Goal: Check status: Check status

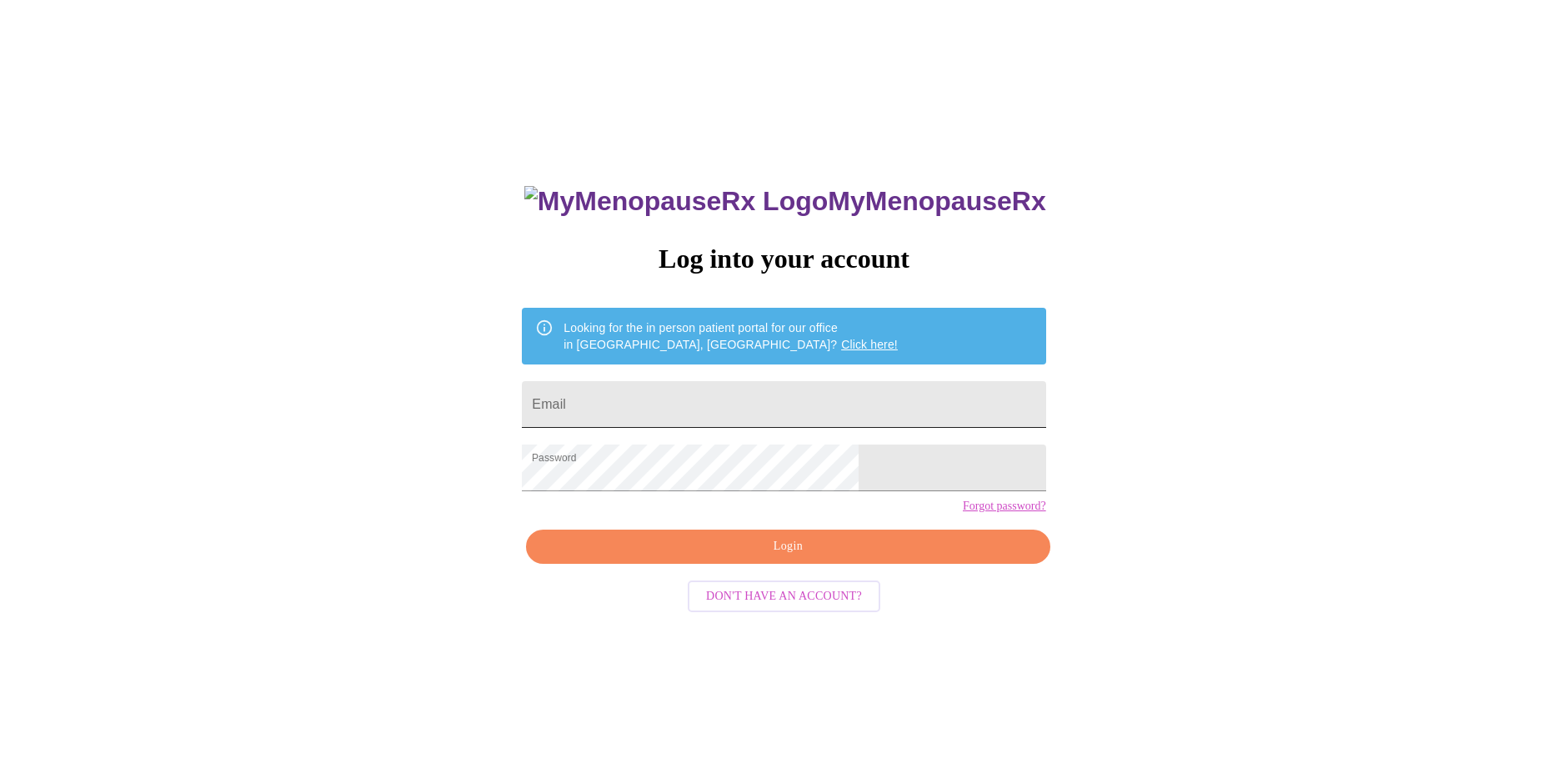
click at [750, 405] on input "Email" at bounding box center [784, 405] width 523 height 47
type input "[EMAIL_ADDRESS][DOMAIN_NAME]"
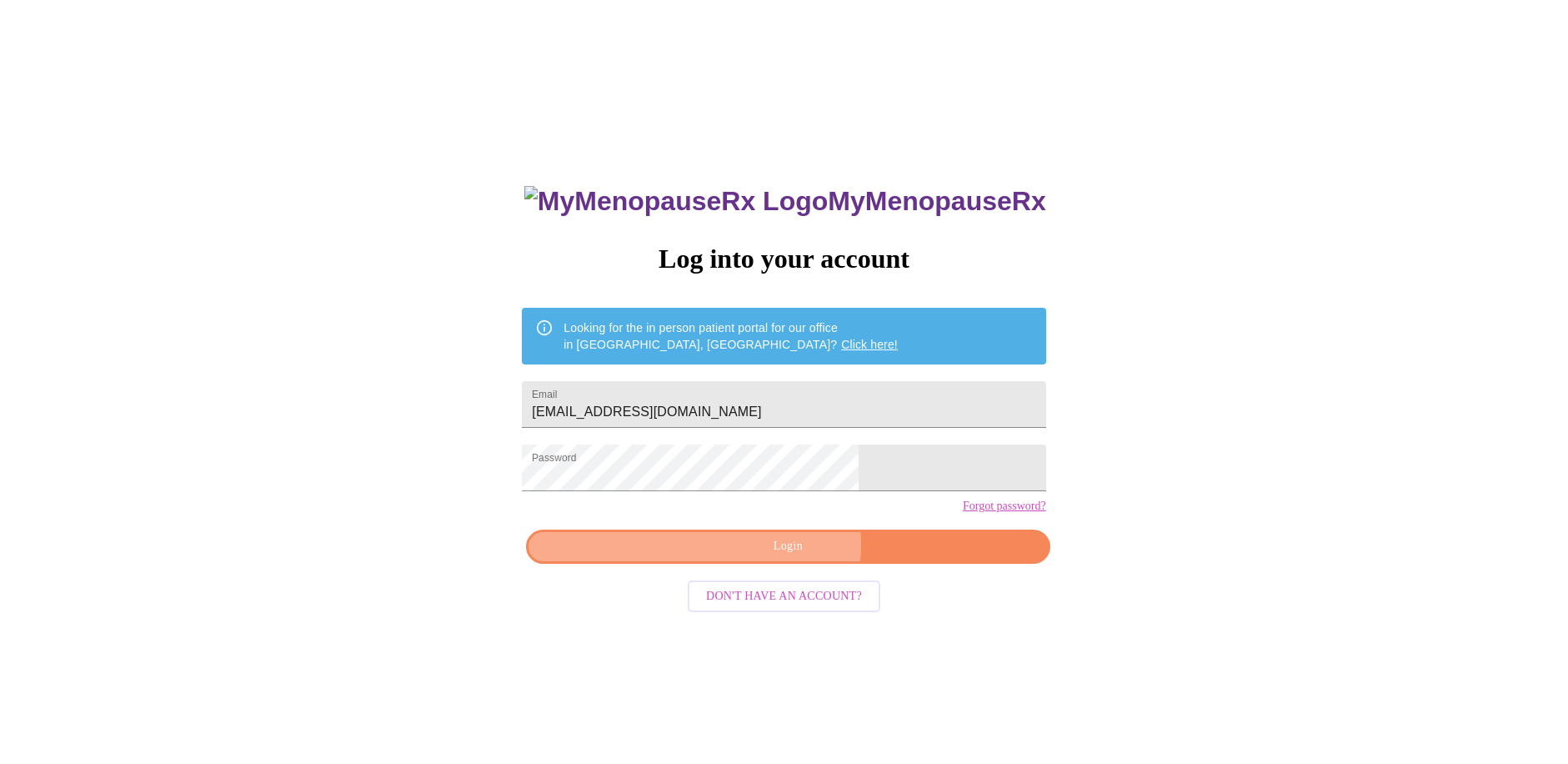
click at [781, 557] on span "Login" at bounding box center [788, 547] width 485 height 21
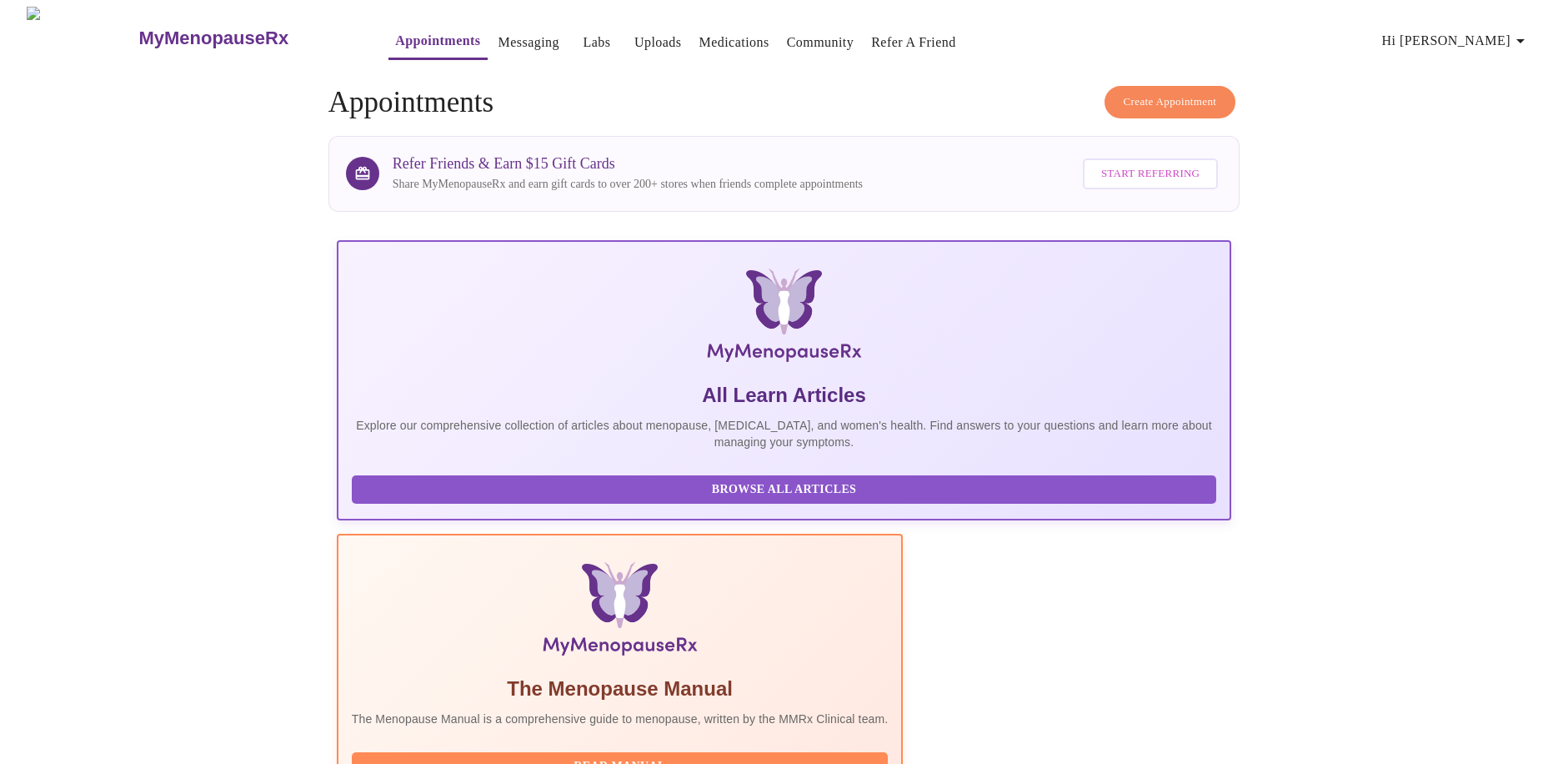
click at [584, 35] on link "Labs" at bounding box center [597, 43] width 27 height 23
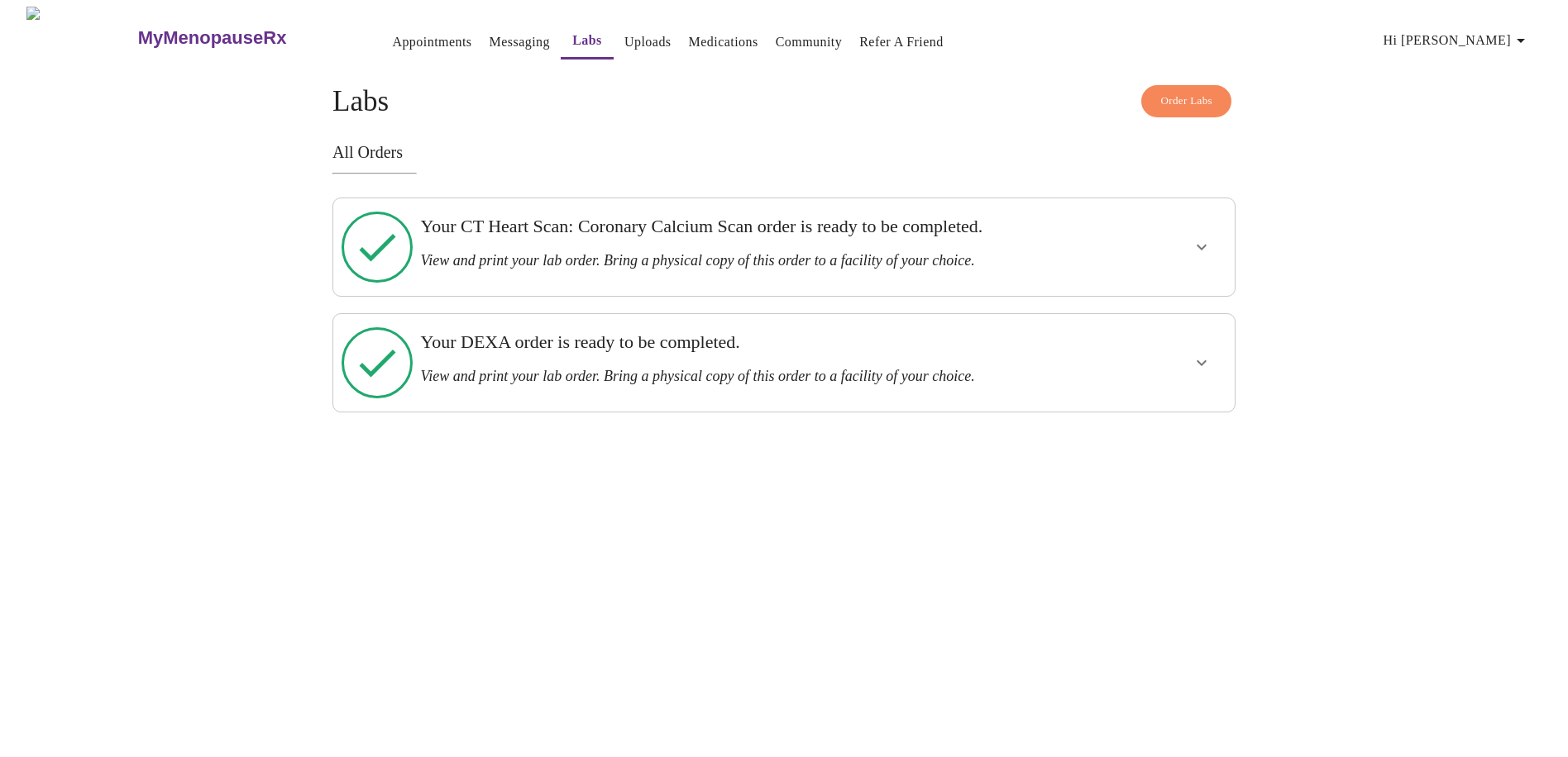
click at [1160, 228] on div at bounding box center [1154, 247] width 148 height 84
click at [1194, 237] on icon "show more" at bounding box center [1201, 247] width 20 height 20
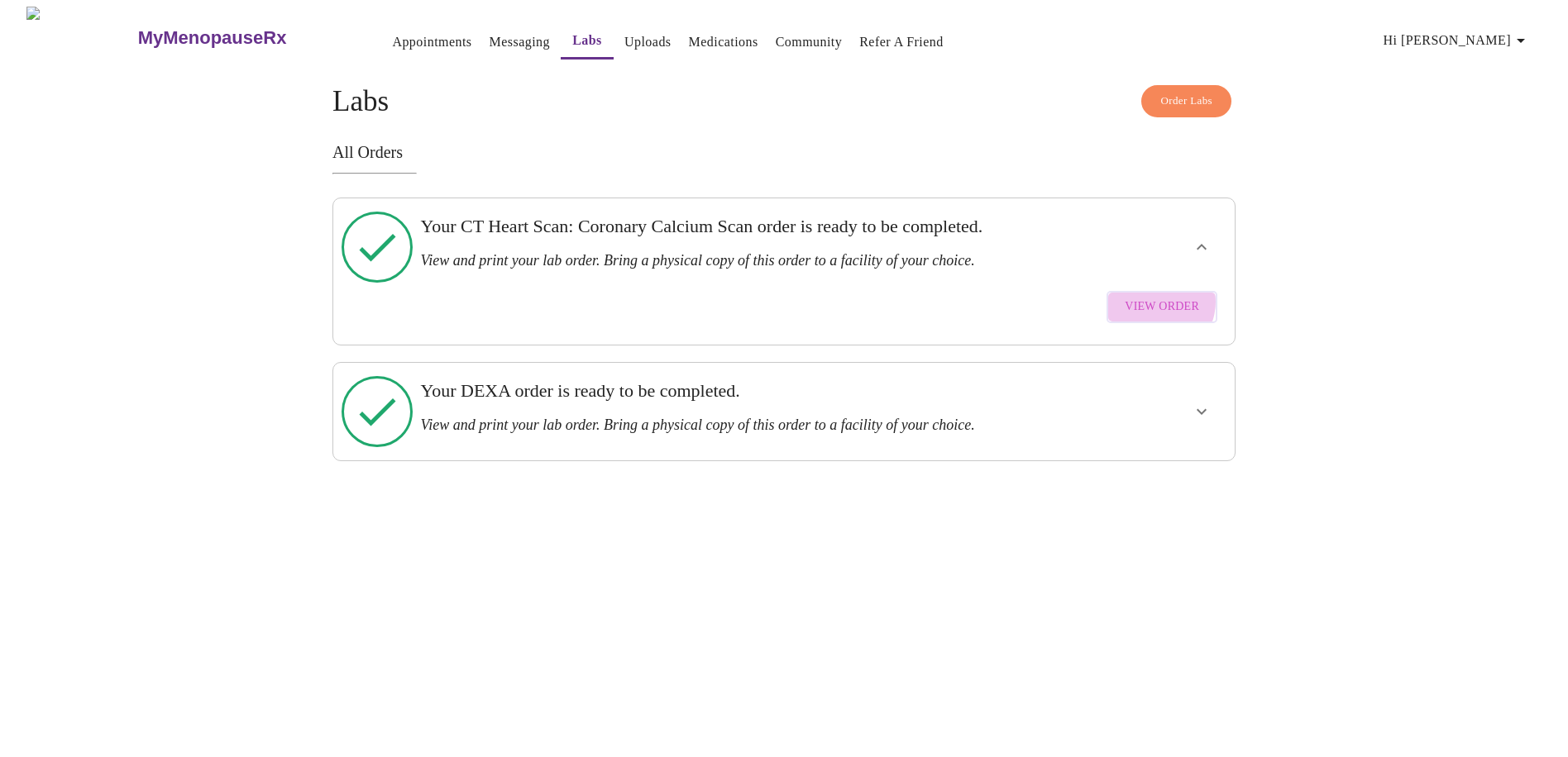
click at [1158, 297] on span "View Order" at bounding box center [1162, 308] width 75 height 21
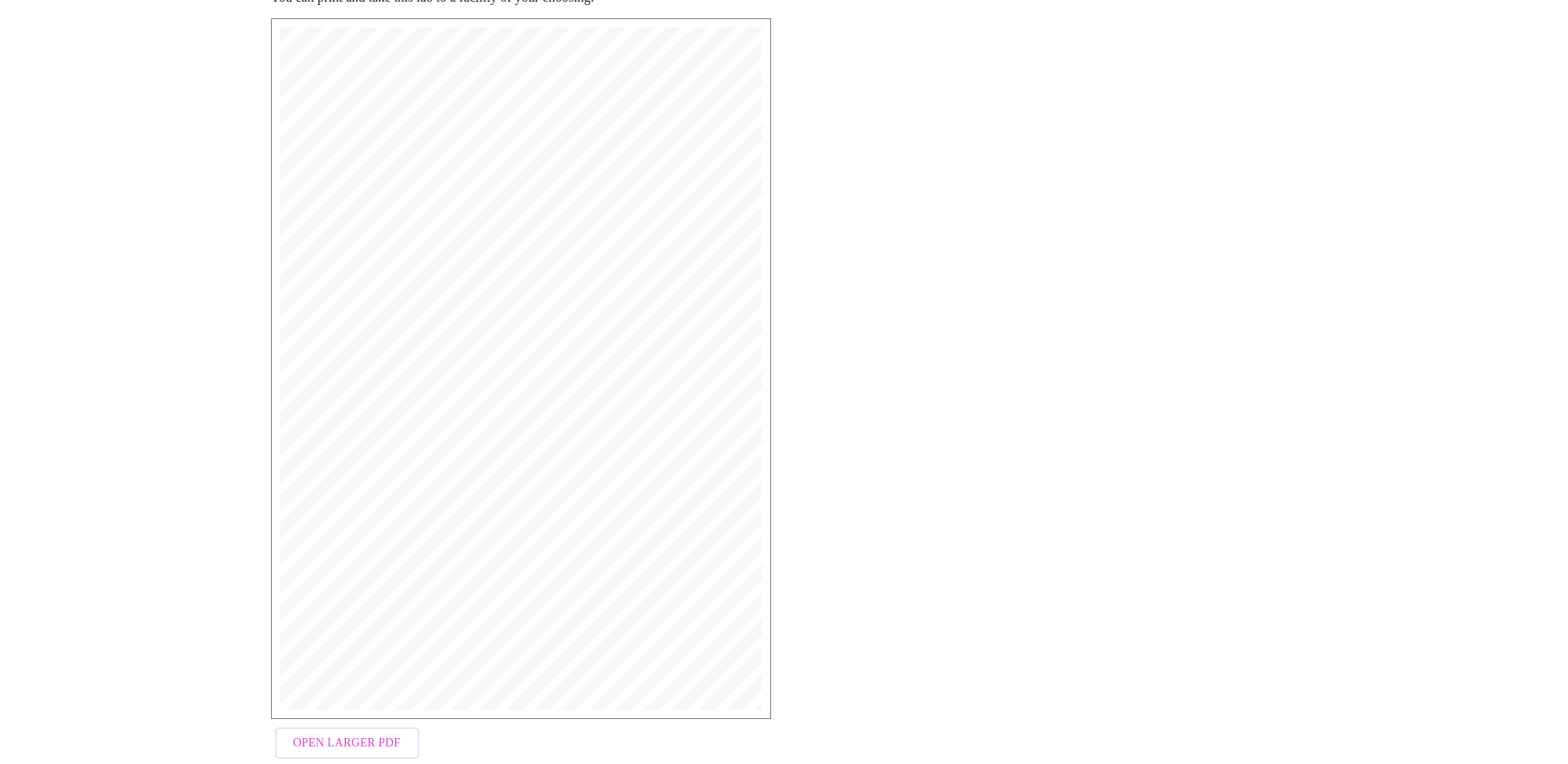
scroll to position [250, 0]
click at [336, 719] on span "Open Larger PDF" at bounding box center [347, 729] width 107 height 21
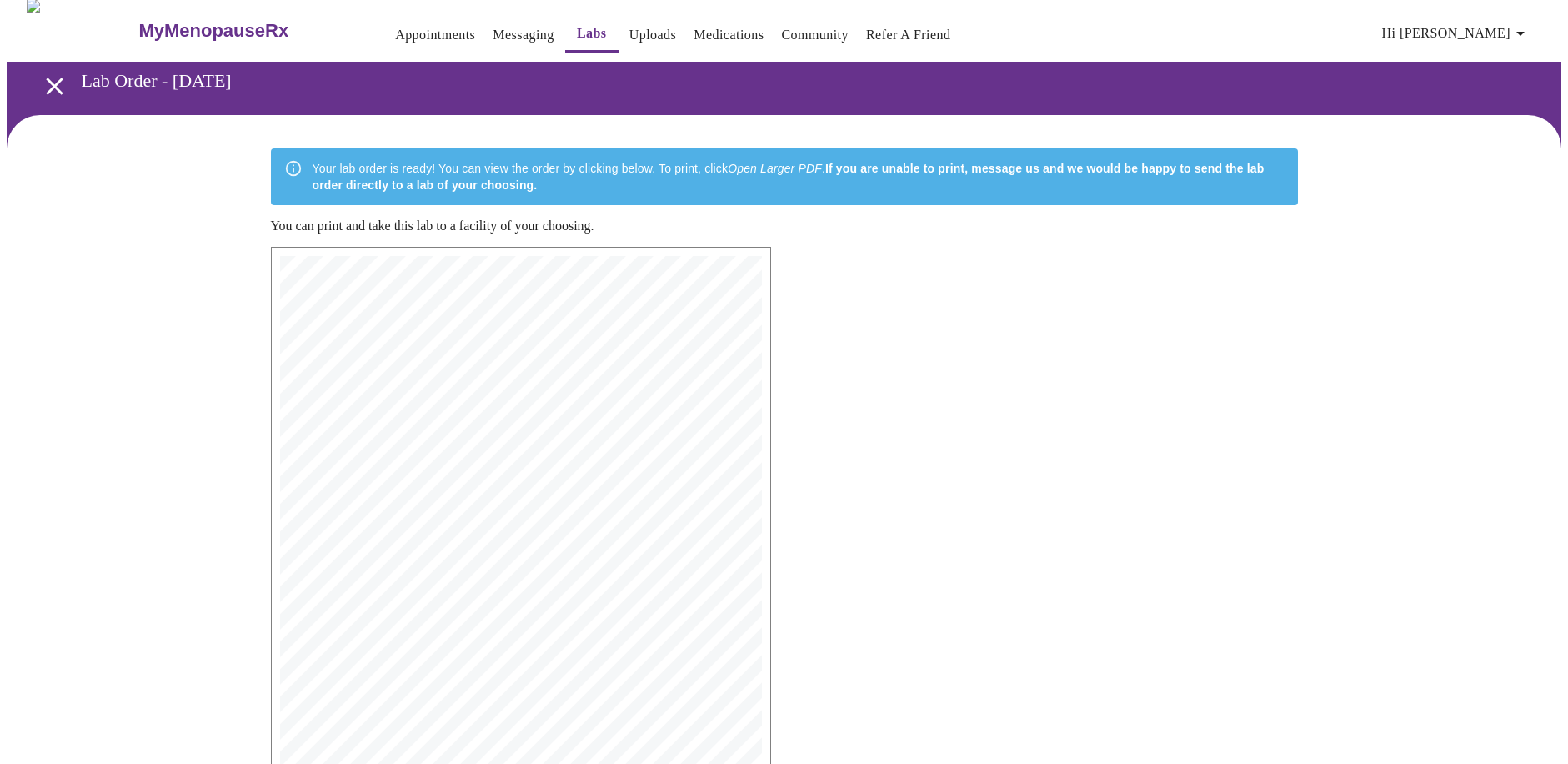
scroll to position [0, 0]
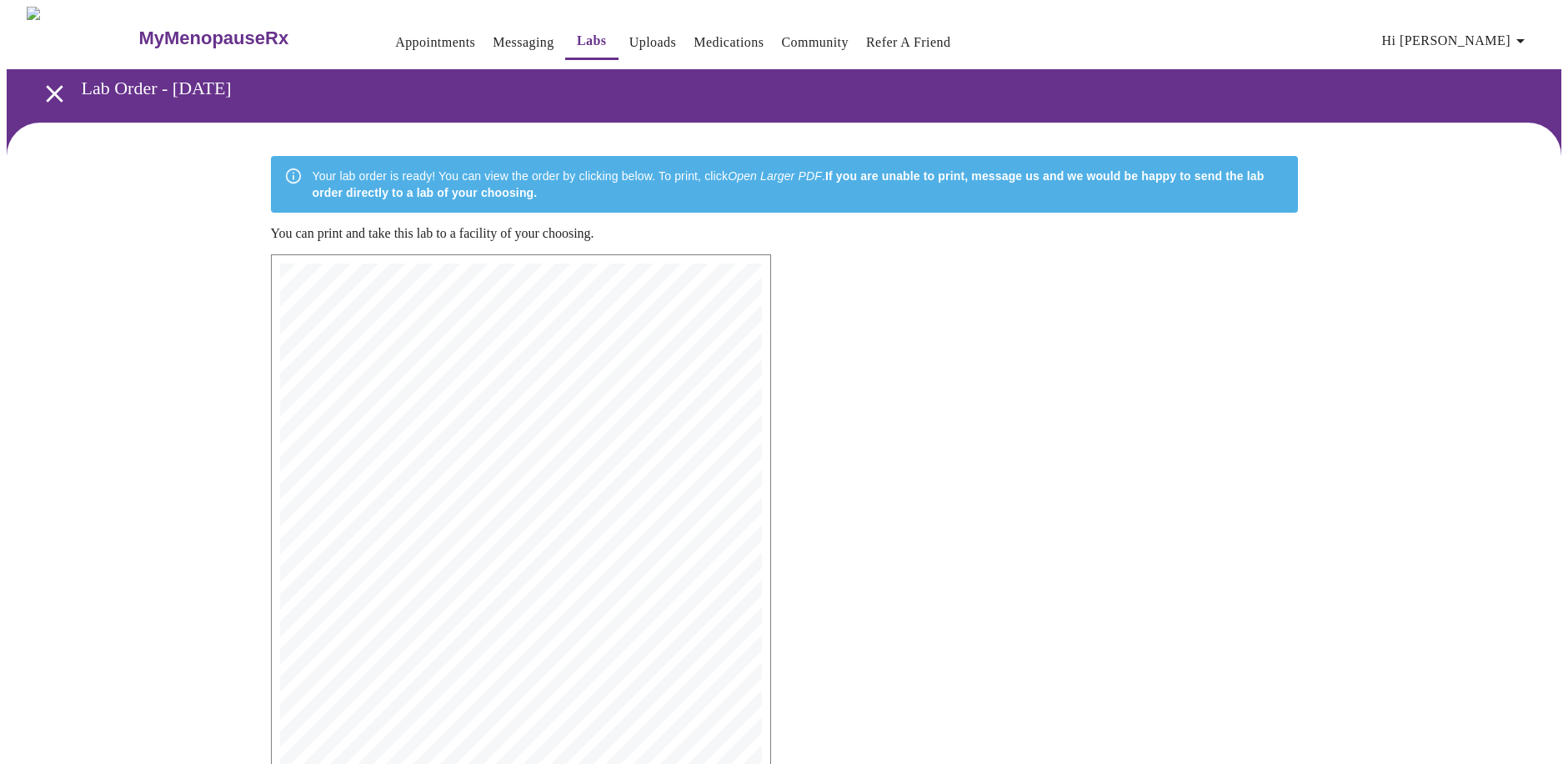
click at [577, 29] on link "Labs" at bounding box center [592, 41] width 30 height 23
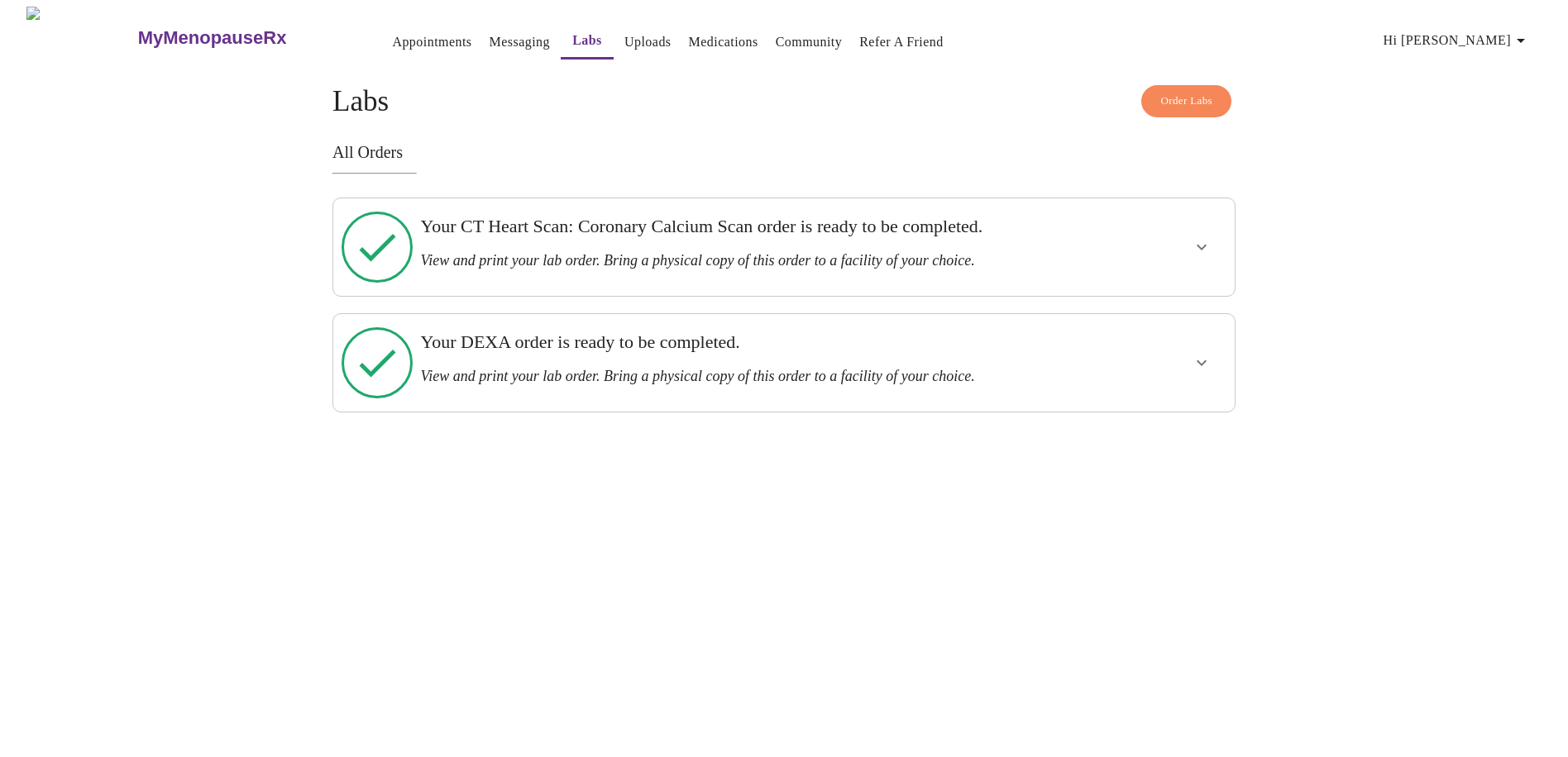
click at [578, 368] on h3 "View and print your lab order. Bring a physical copy of this order to a facilit…" at bounding box center [740, 376] width 640 height 18
click at [1189, 343] on button "show more" at bounding box center [1201, 362] width 40 height 40
click at [1182, 412] on span "View Order" at bounding box center [1162, 423] width 75 height 21
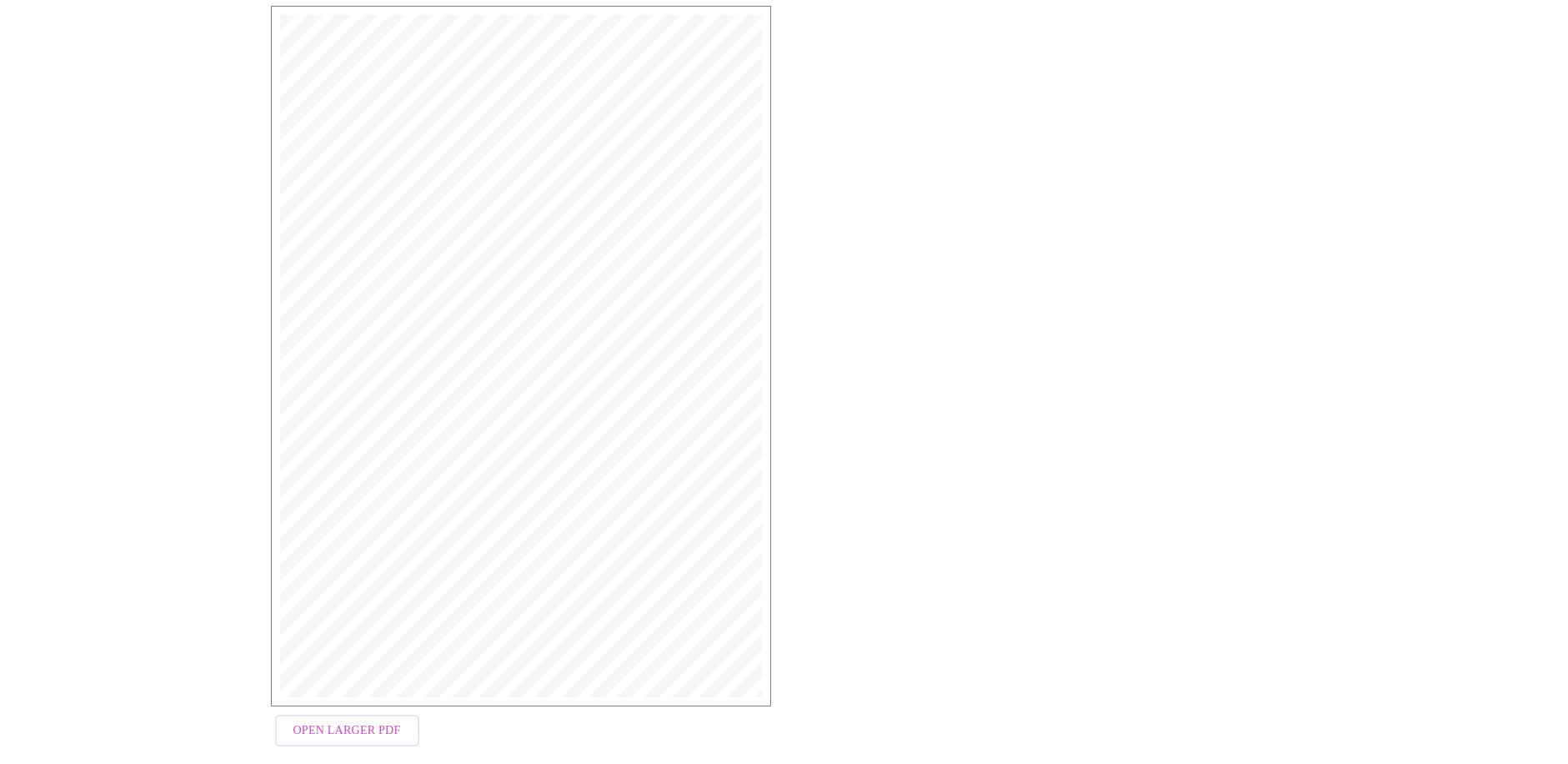
scroll to position [266, 0]
click at [331, 704] on span "Open Larger PDF" at bounding box center [347, 714] width 107 height 21
click at [359, 706] on span "Open Larger PDF" at bounding box center [347, 714] width 107 height 21
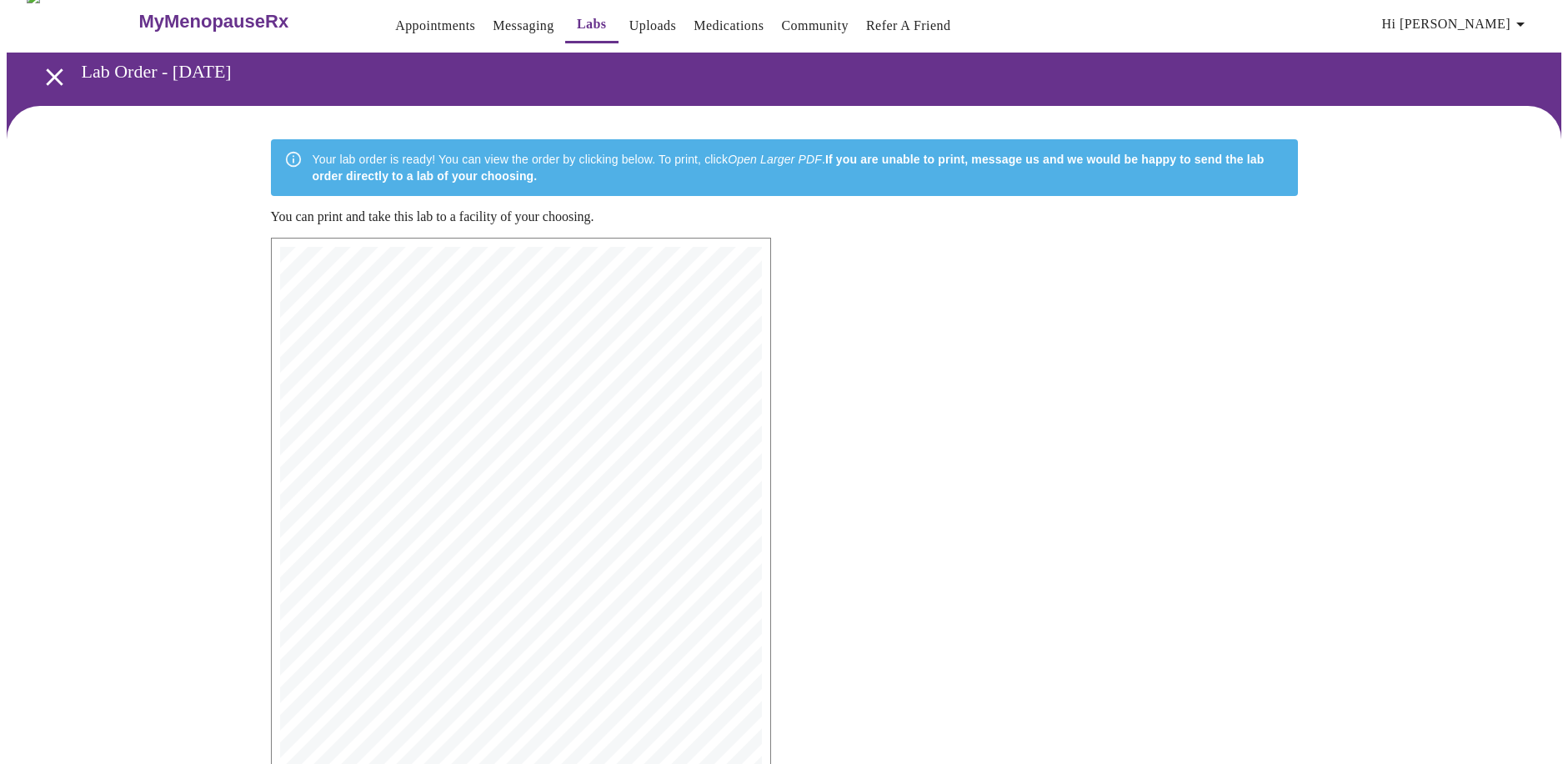
scroll to position [16, 0]
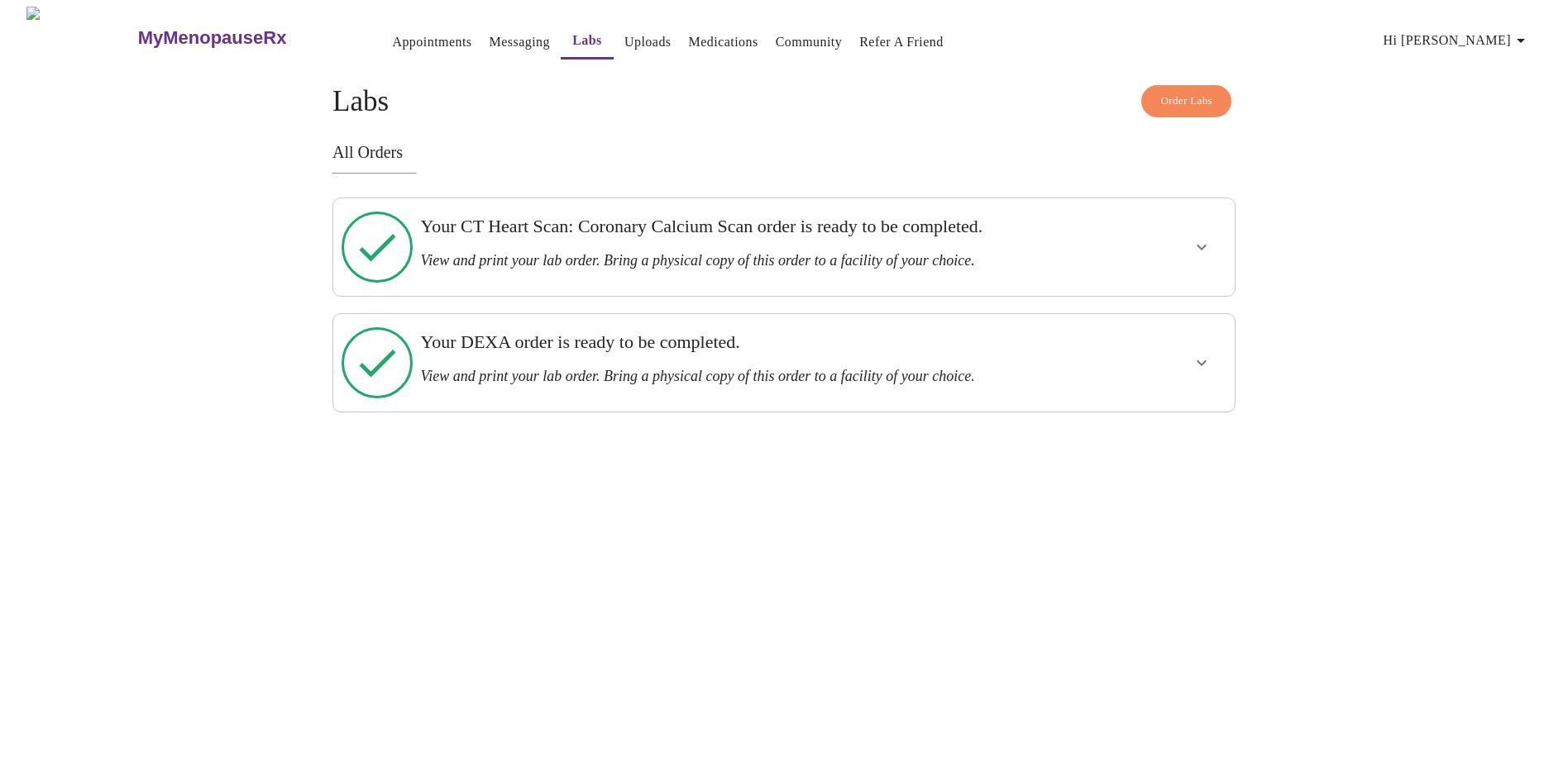
click at [924, 368] on h3 "View and print your lab order. Bring a physical copy of this order to a facilit…" at bounding box center [740, 376] width 640 height 18
click at [1203, 353] on icon "show more" at bounding box center [1201, 362] width 20 height 20
click at [1171, 412] on span "View Order" at bounding box center [1162, 423] width 75 height 21
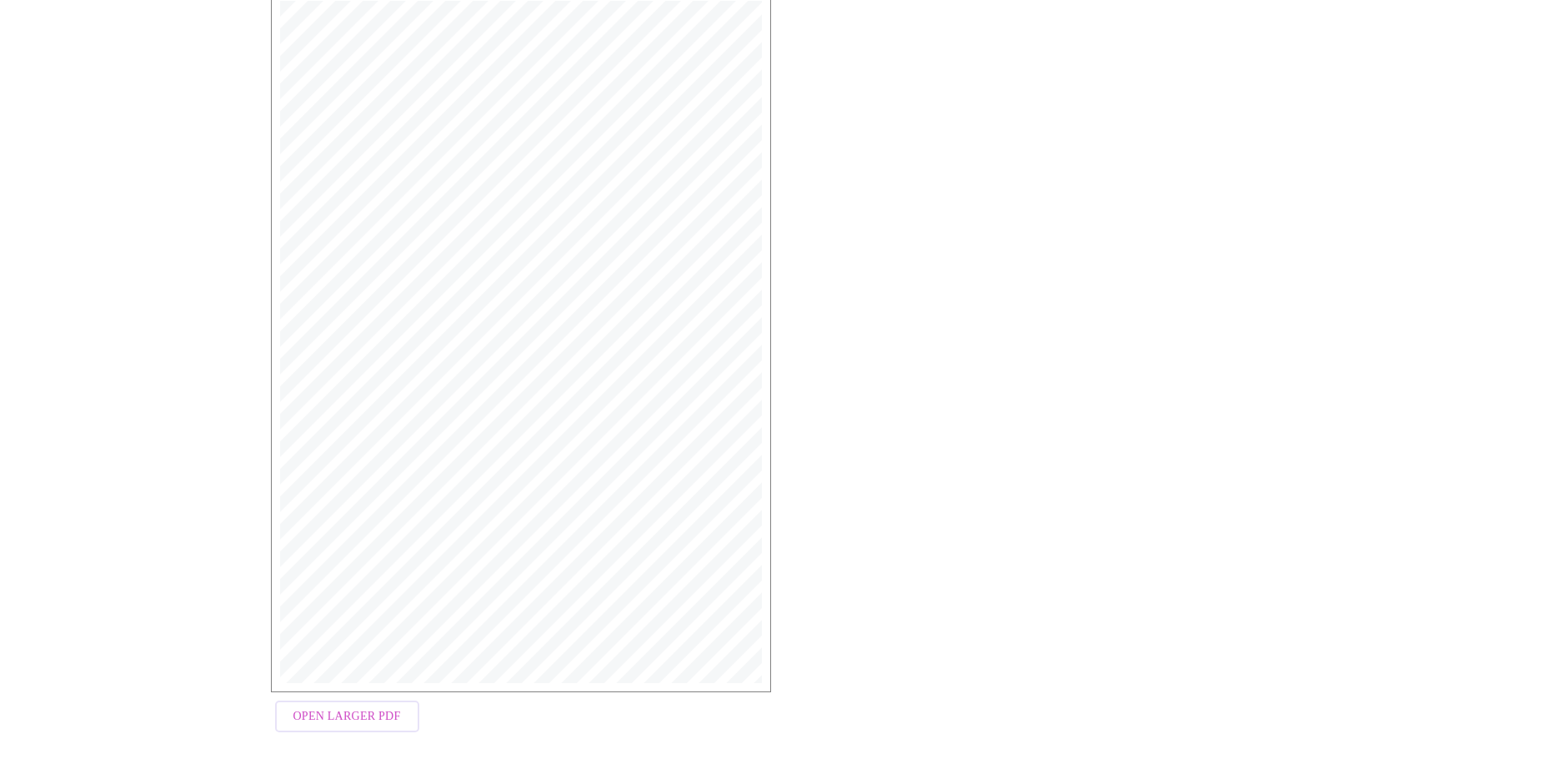
scroll to position [266, 0]
click at [333, 705] on span "Open Larger PDF" at bounding box center [347, 714] width 107 height 21
